Goal: Share content: Share content

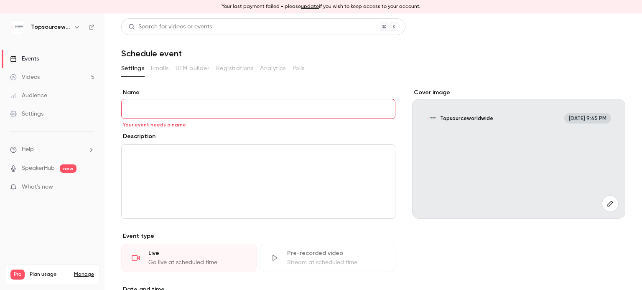
click at [58, 79] on link "Videos 5" at bounding box center [52, 77] width 104 height 18
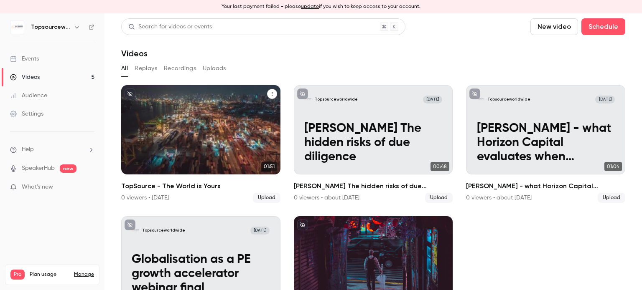
click at [226, 143] on p "TopSource - The World is Yours" at bounding box center [201, 150] width 138 height 28
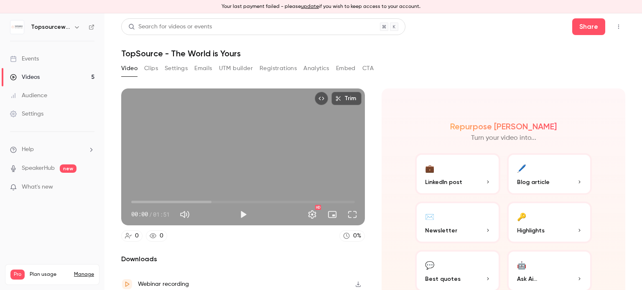
click at [580, 28] on button "Share" at bounding box center [588, 26] width 33 height 17
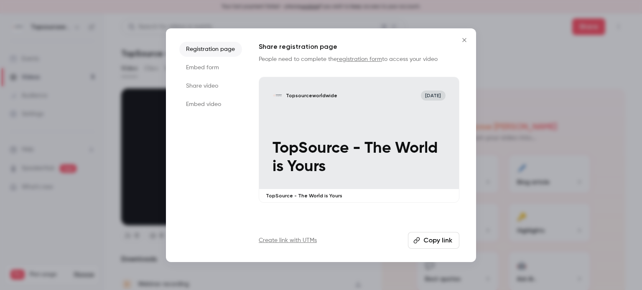
click at [212, 87] on li "Share video" at bounding box center [210, 86] width 63 height 15
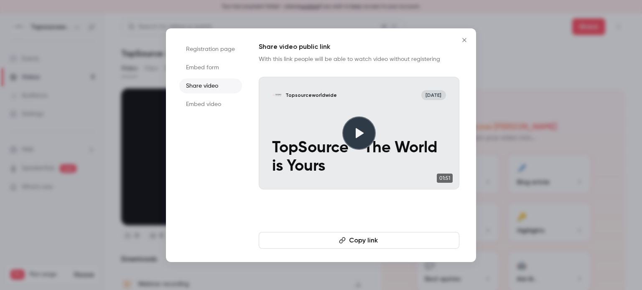
click at [316, 242] on button "Copy link" at bounding box center [359, 240] width 201 height 17
